Goal: Check status: Check status

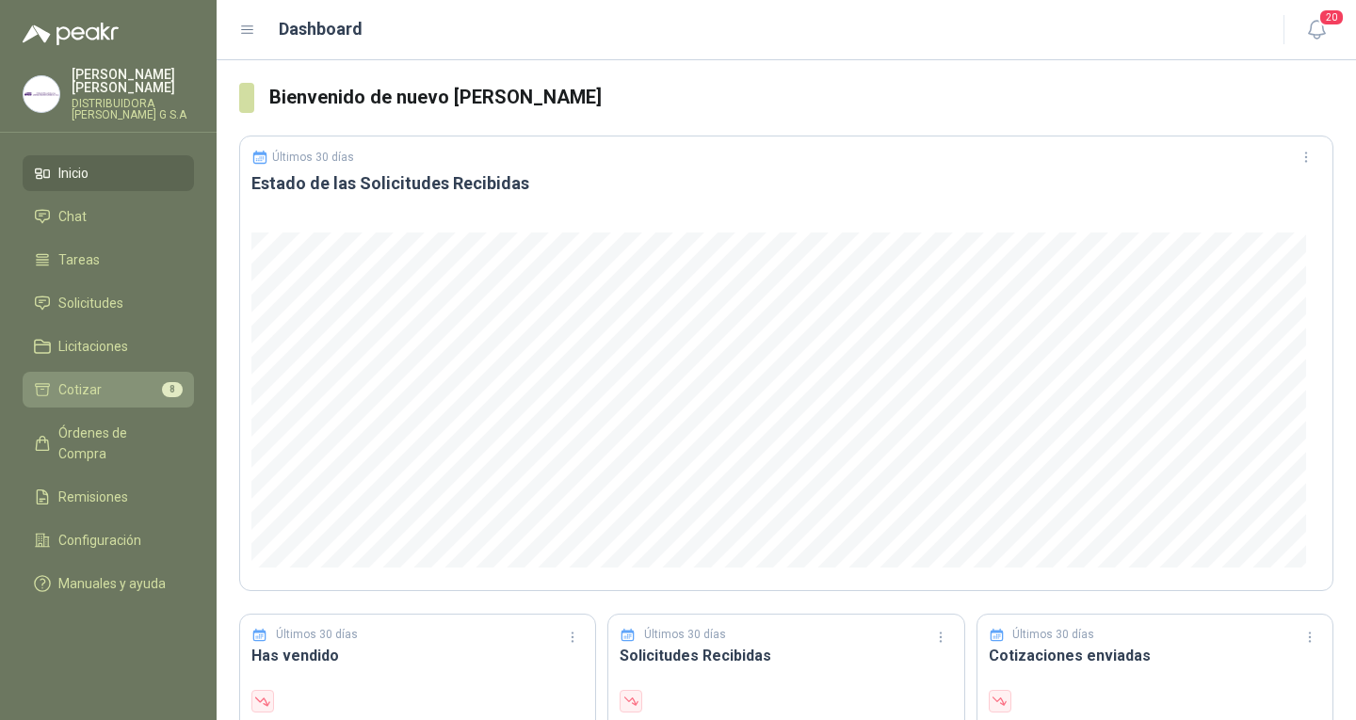
click at [130, 380] on li "Cotizar 8" at bounding box center [108, 390] width 149 height 21
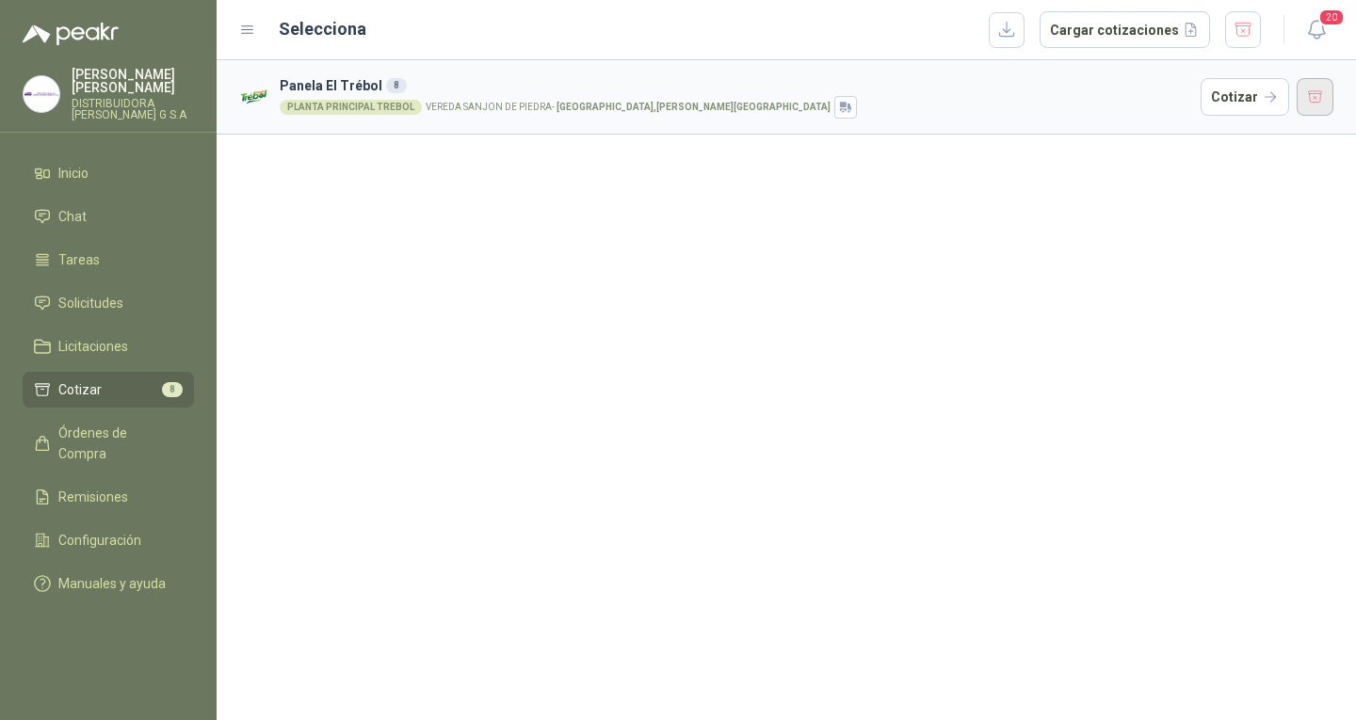
click at [1319, 89] on button "button" at bounding box center [1316, 97] width 38 height 38
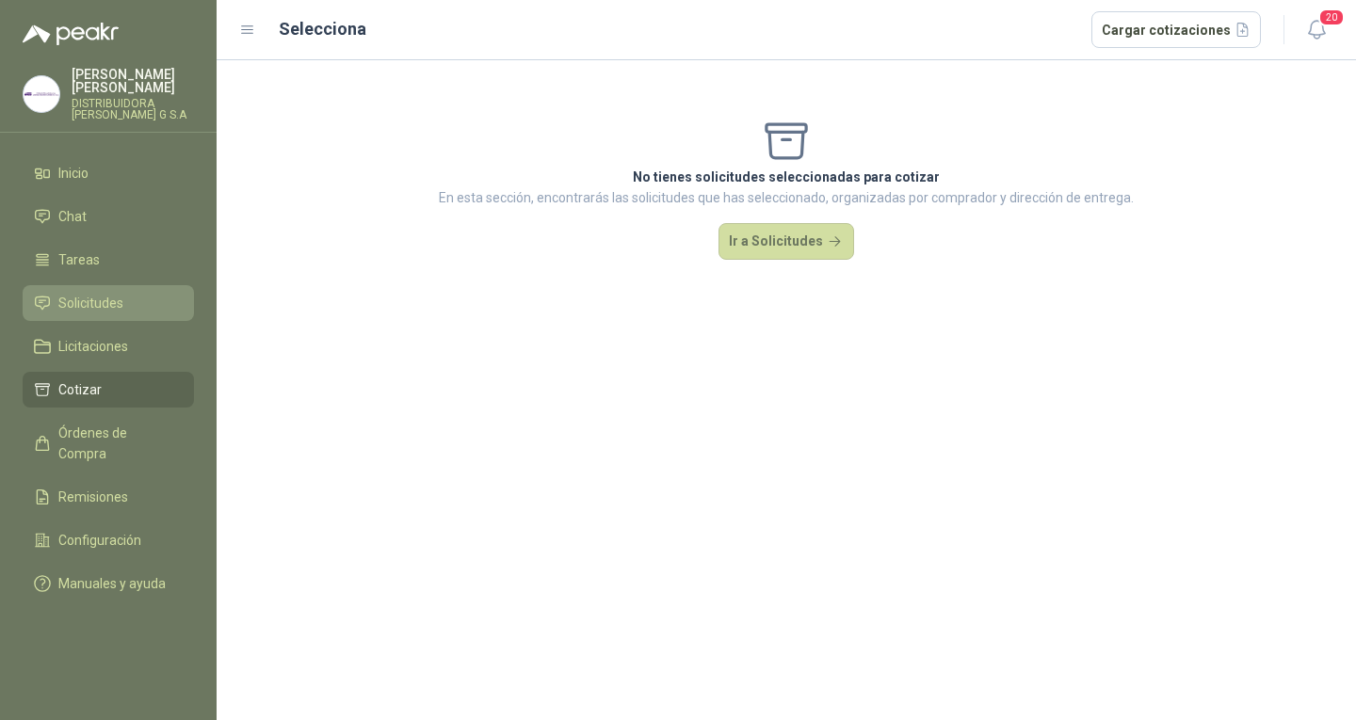
click at [95, 293] on span "Solicitudes" at bounding box center [90, 303] width 65 height 21
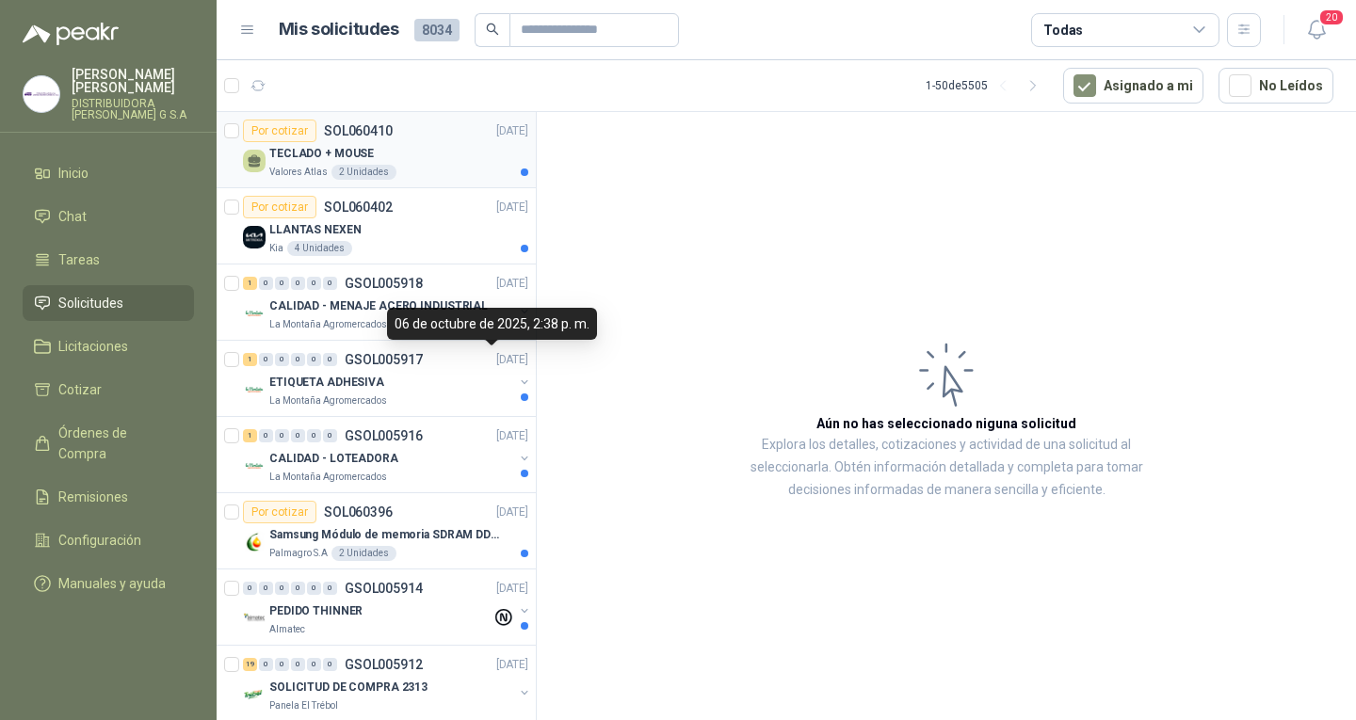
click at [406, 164] on div "TECLADO + MOUSE" at bounding box center [398, 153] width 259 height 23
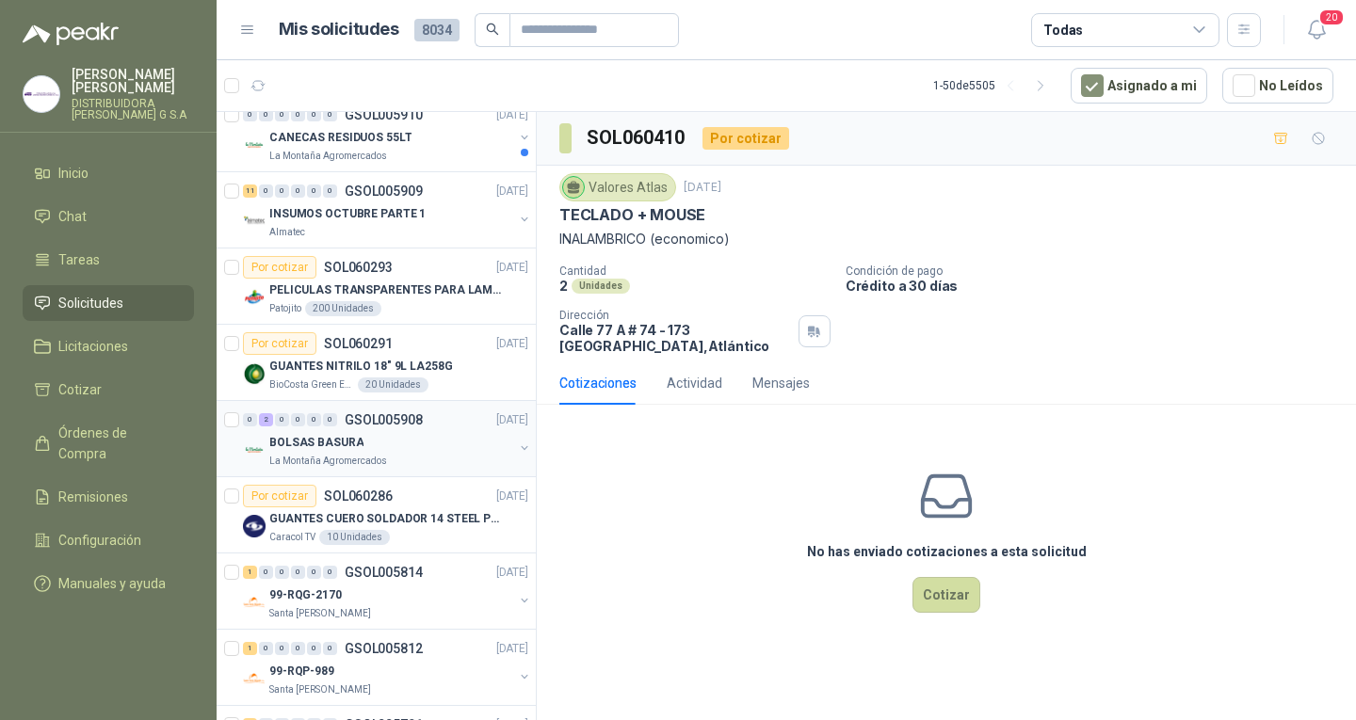
scroll to position [942, 0]
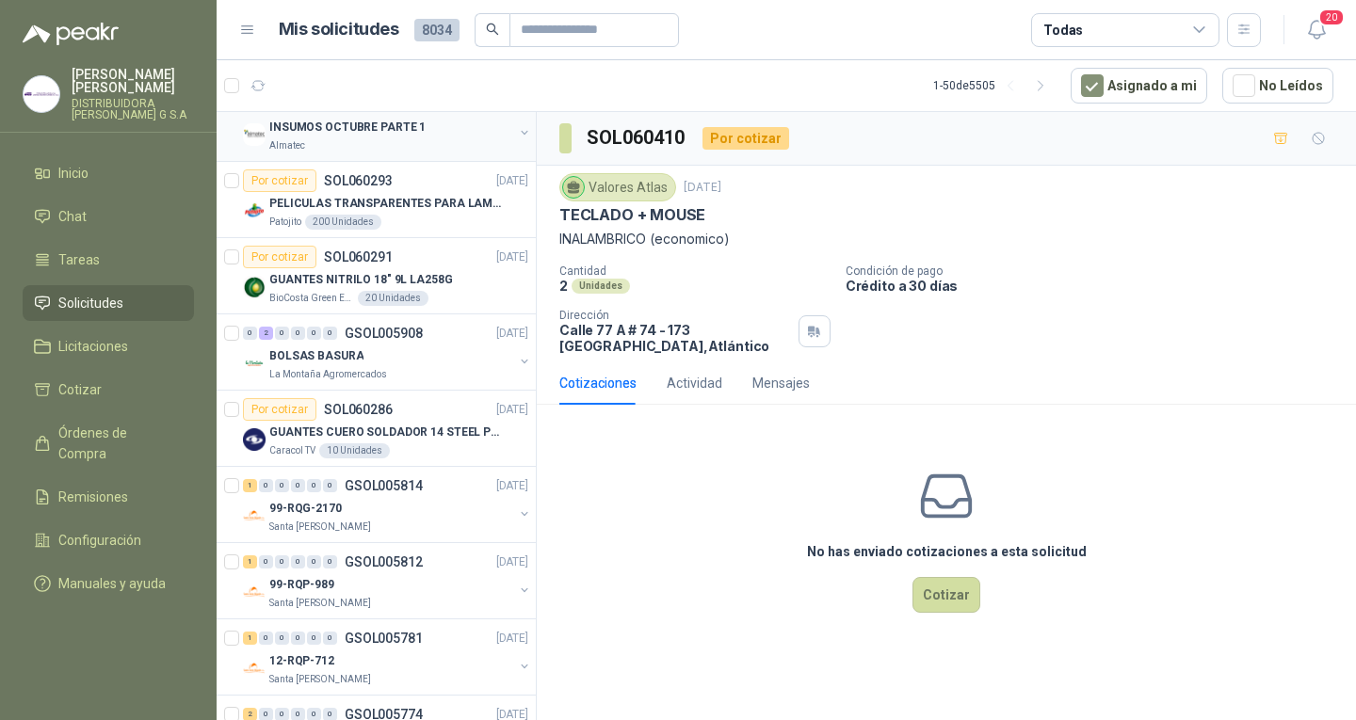
click at [422, 154] on div "11 0 0 0 0 0 GSOL005909 [DATE] INSUMOS OCTUBRE PARTE 1 Almatec" at bounding box center [376, 124] width 319 height 76
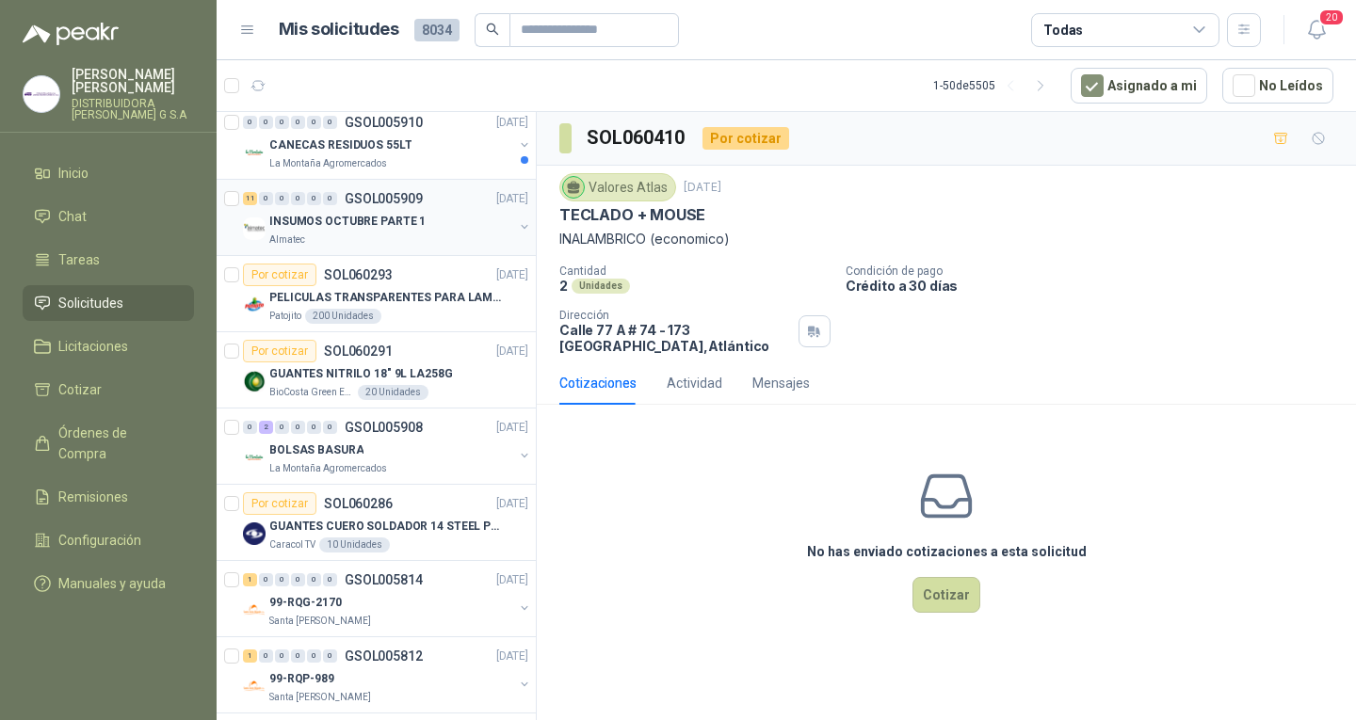
click at [369, 208] on div "11 0 0 0 0 0 GSOL005909 [DATE]" at bounding box center [387, 198] width 289 height 23
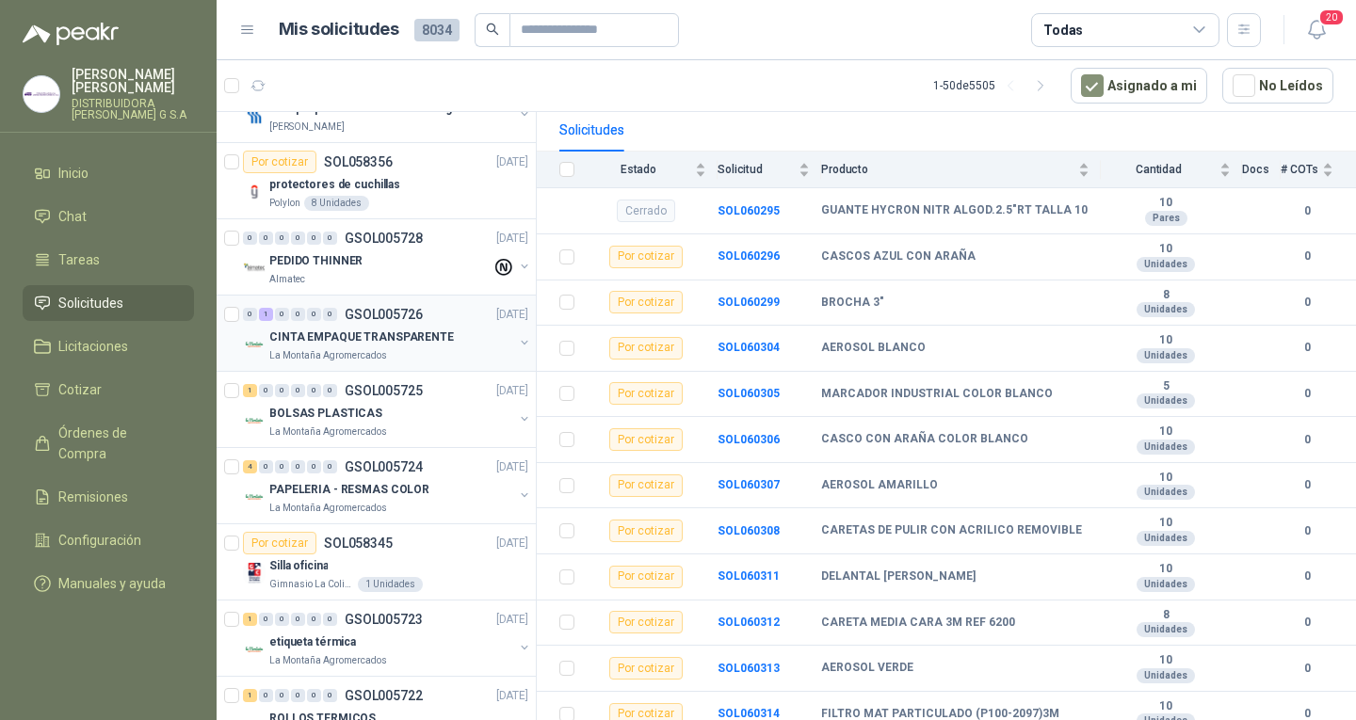
scroll to position [3037, 0]
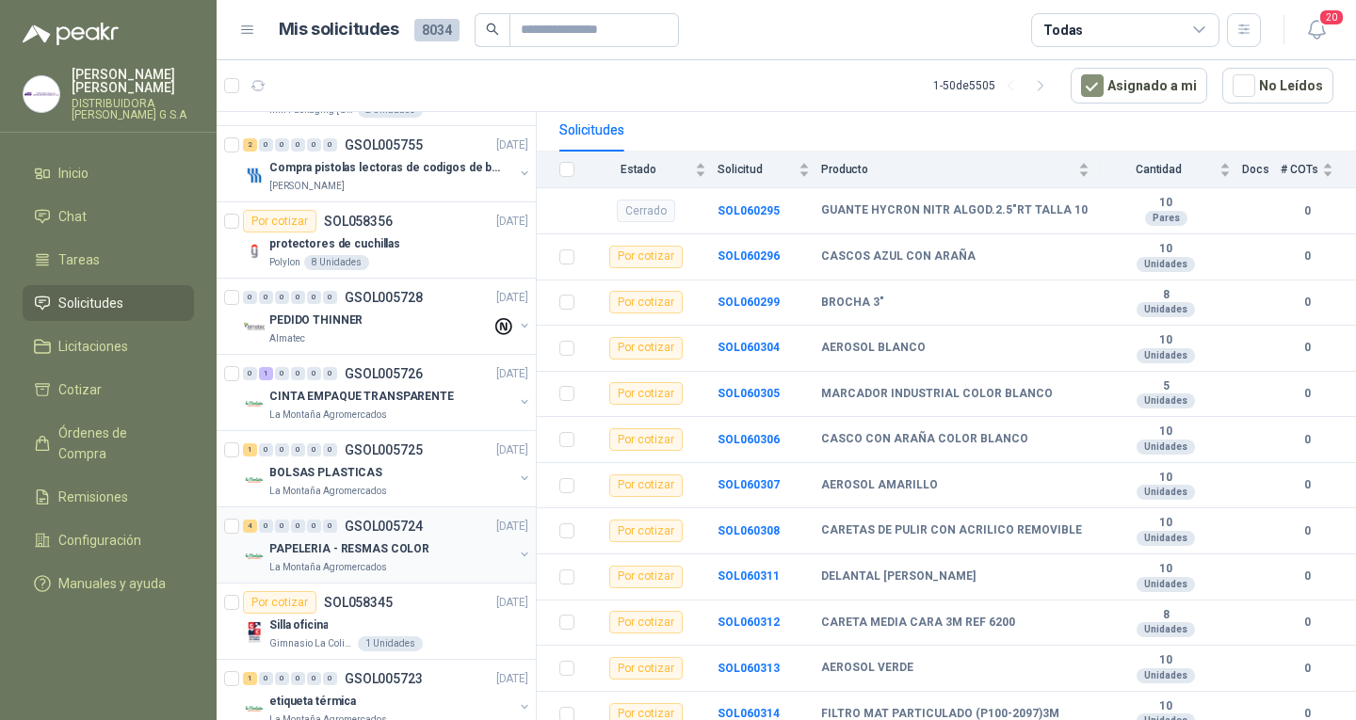
click at [469, 563] on div "La Montaña Agromercados" at bounding box center [391, 567] width 244 height 15
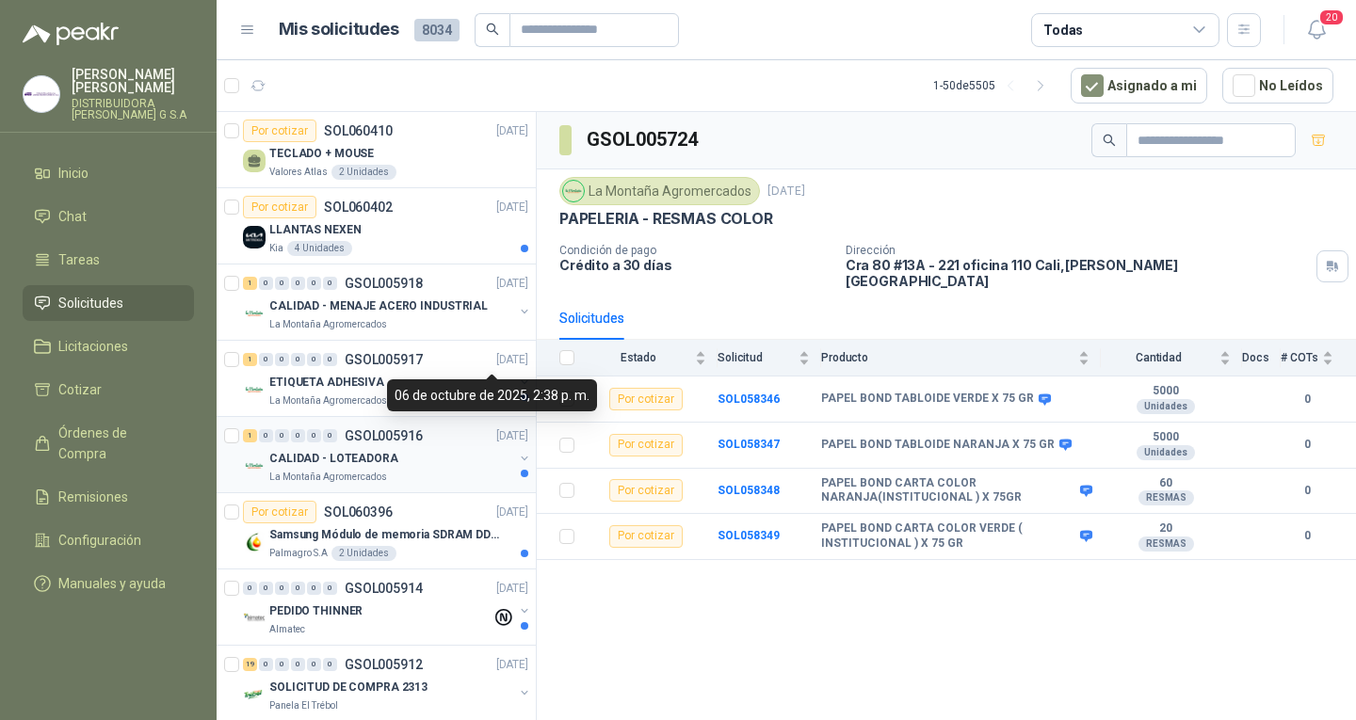
click at [414, 452] on div "CALIDAD - LOTEADORA" at bounding box center [391, 458] width 244 height 23
